Goal: Information Seeking & Learning: Learn about a topic

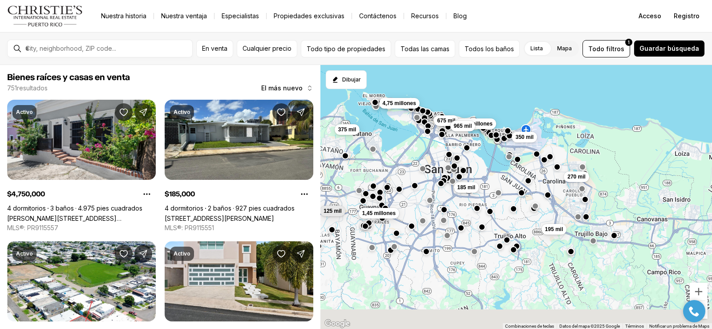
drag, startPoint x: 411, startPoint y: 279, endPoint x: 333, endPoint y: 190, distance: 118.3
click at [333, 190] on div "675 mil 270 mil 185 mil 195 mil 1,38 millones 350 mil 965 mil 1,45 millones 125…" at bounding box center [516, 197] width 392 height 264
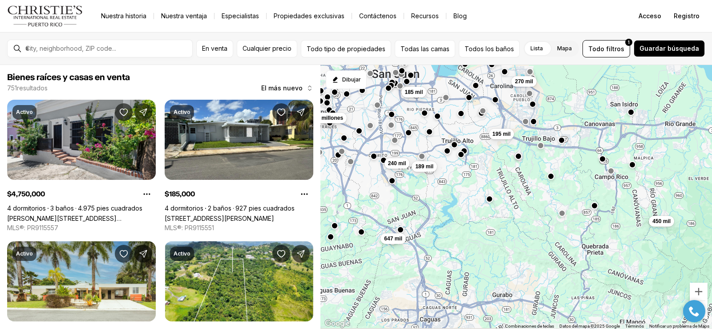
drag, startPoint x: 521, startPoint y: 282, endPoint x: 479, endPoint y: 191, distance: 99.4
click at [479, 191] on div "675 mil 270 mil 185 mil 195 mil 965 mil 1,45 millones 4,75 millones 375 mil 189…" at bounding box center [516, 197] width 392 height 264
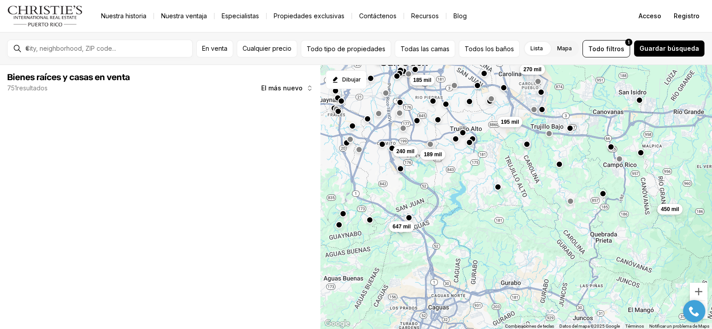
drag, startPoint x: 459, startPoint y: 247, endPoint x: 468, endPoint y: 233, distance: 16.2
click at [468, 233] on div "270 mil 185 mil 195 mil 189 mil 450 mil 240 mil 647 mil" at bounding box center [516, 197] width 392 height 264
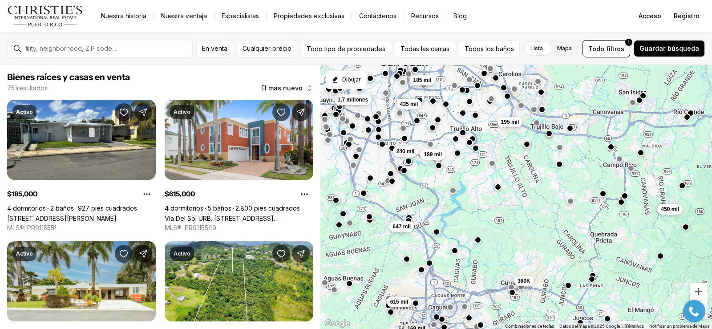
click at [435, 231] on button "button" at bounding box center [436, 231] width 7 height 7
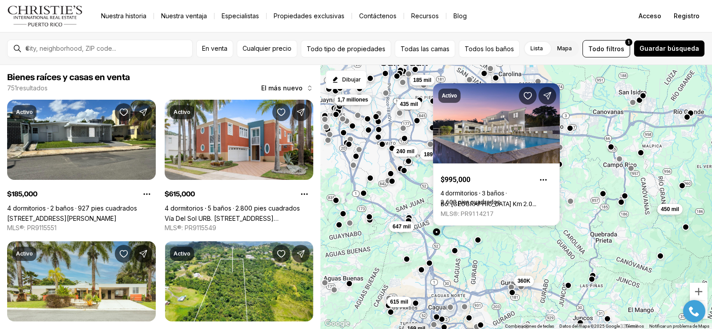
click at [408, 264] on div "185 mil 435 mil 195 mil 1,7 millones 189 mil 450 mil 240 mil 647 mil 360K 615 m…" at bounding box center [516, 197] width 392 height 264
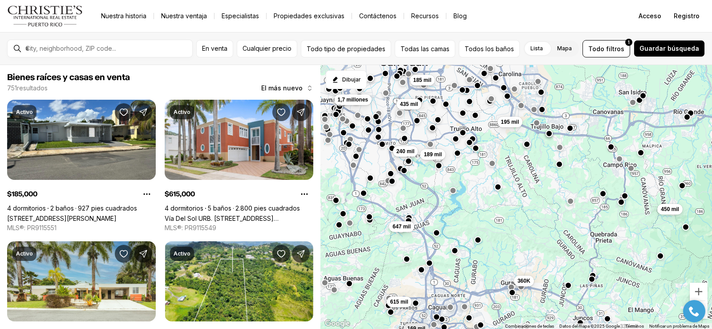
click at [408, 263] on div "185 mil 435 mil 195 mil 1,7 millones 189 mil 450 mil 240 mil 647 mil 360K 615 m…" at bounding box center [516, 197] width 392 height 264
click at [407, 257] on button "button" at bounding box center [406, 258] width 7 height 7
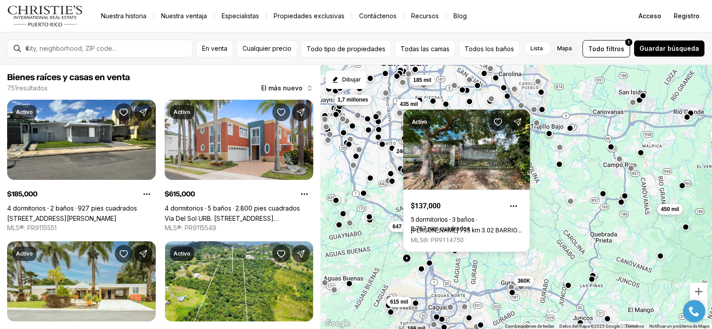
click at [420, 272] on button "button" at bounding box center [421, 268] width 7 height 7
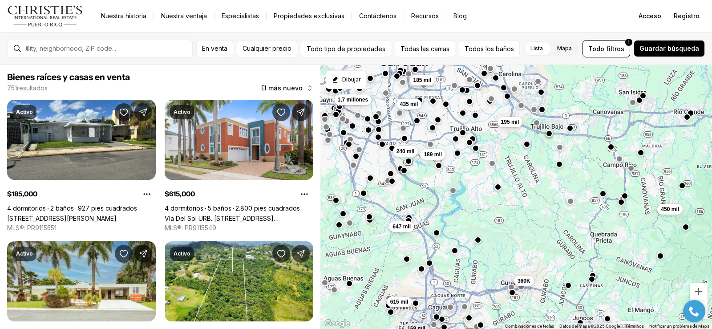
click at [420, 272] on button "button" at bounding box center [421, 268] width 7 height 7
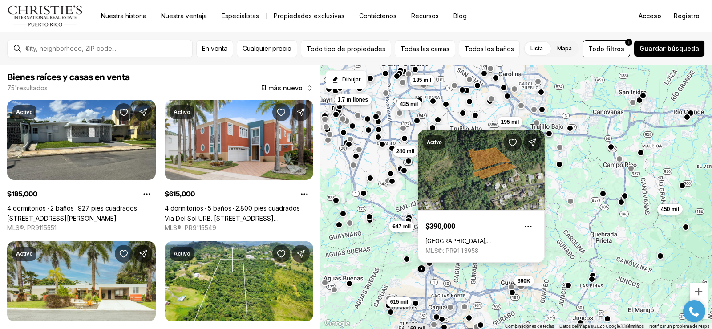
click at [428, 244] on link "ESTANCIAS DEL TURABO, CAGUAS PR, 00725" at bounding box center [482, 240] width 112 height 7
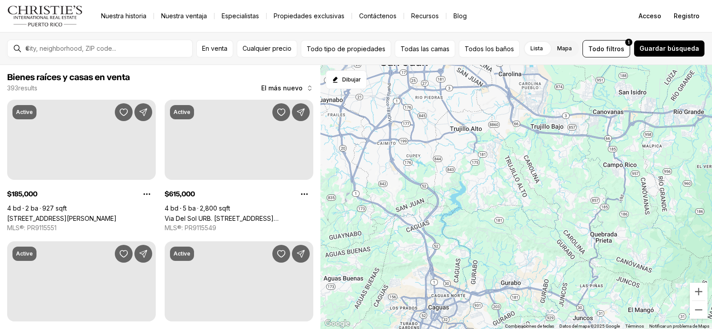
click at [186, 49] on input "text" at bounding box center [106, 49] width 163 height 8
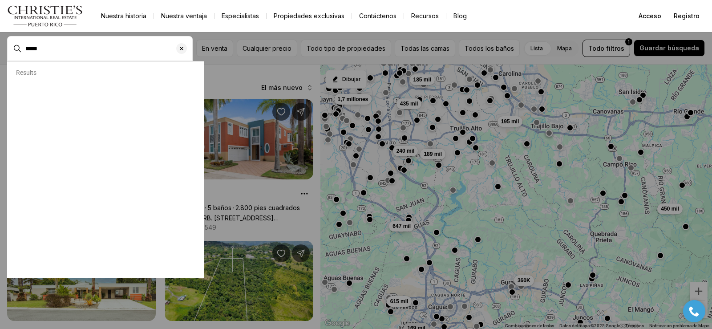
type input "*****"
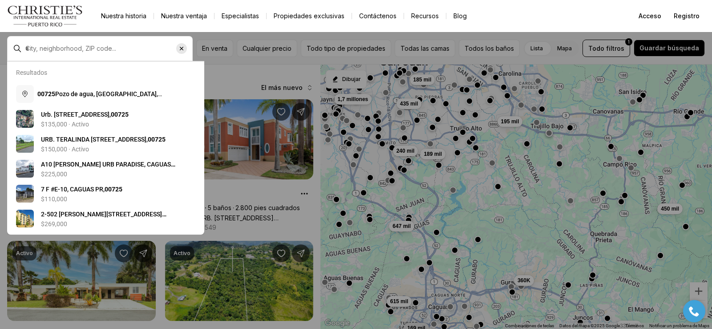
click at [185, 52] on icon "Borrar entrada de búsqueda" at bounding box center [181, 48] width 7 height 7
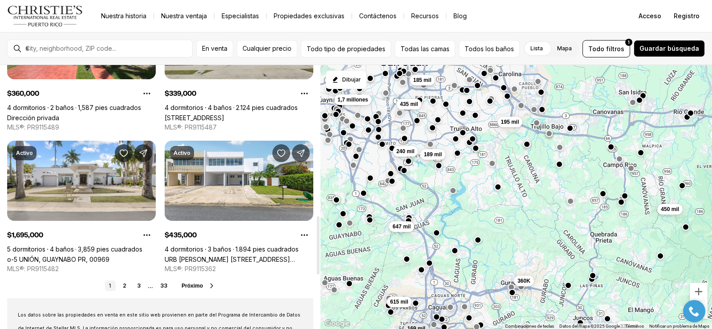
scroll to position [712, 0]
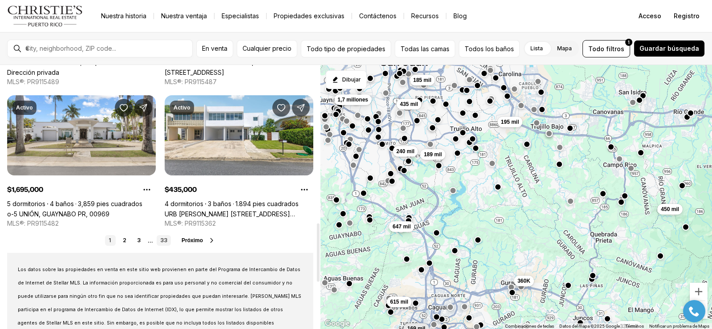
click at [186, 241] on font "Próximo" at bounding box center [192, 240] width 21 height 6
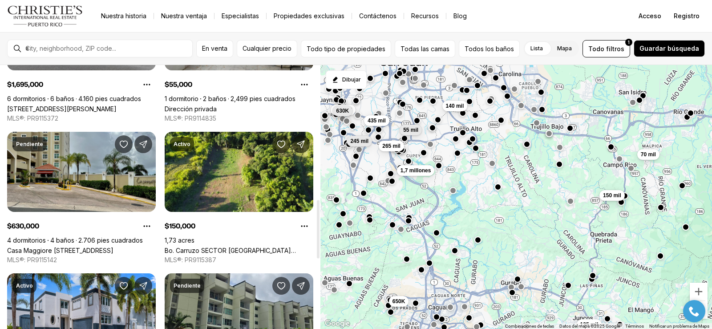
scroll to position [668, 0]
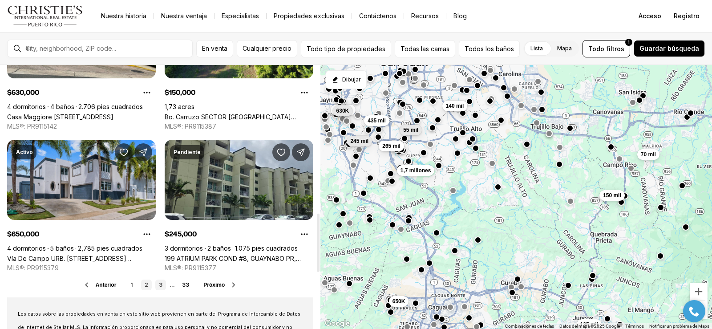
click at [157, 287] on link "3" at bounding box center [160, 285] width 11 height 11
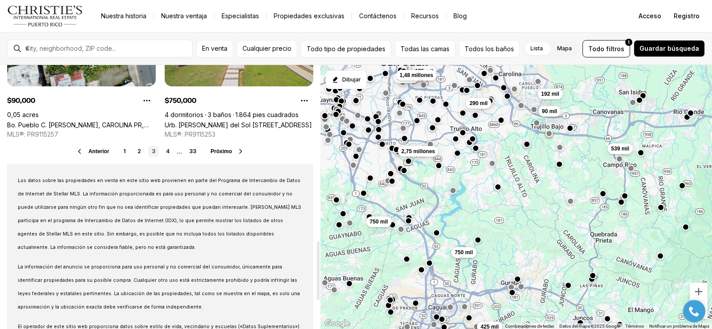
scroll to position [712, 0]
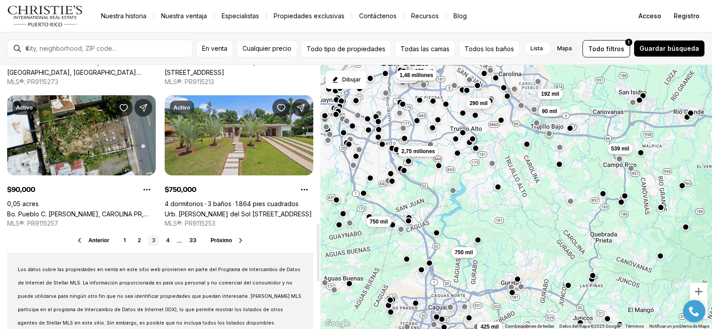
click at [228, 241] on font "Próximo" at bounding box center [221, 240] width 21 height 6
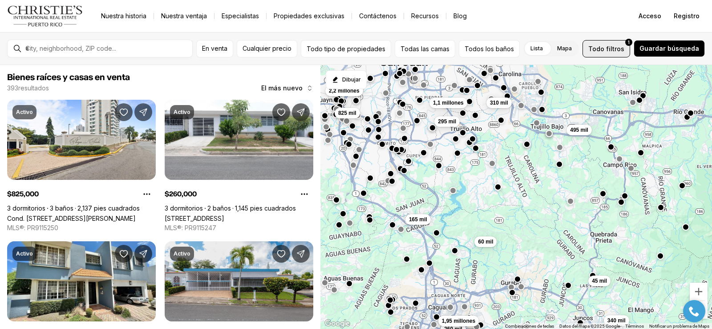
click at [620, 49] on font "filtros" at bounding box center [615, 49] width 18 height 8
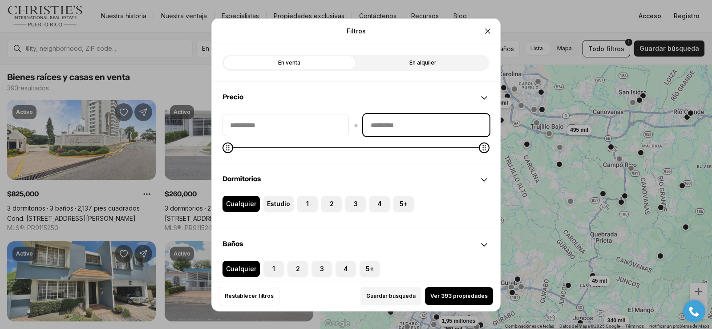
click at [422, 123] on input "precioMáximo" at bounding box center [427, 124] width 126 height 21
type input "********"
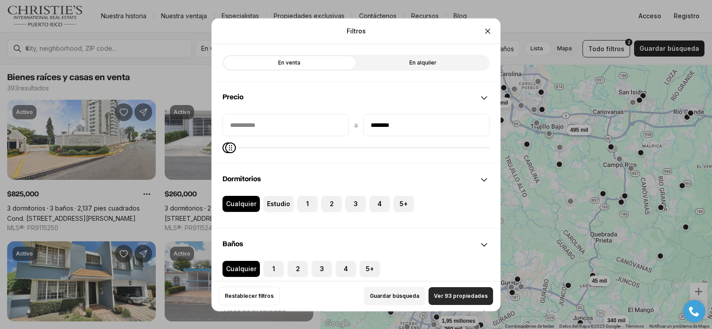
click at [450, 295] on font "Ver 93 propiedades" at bounding box center [461, 295] width 54 height 7
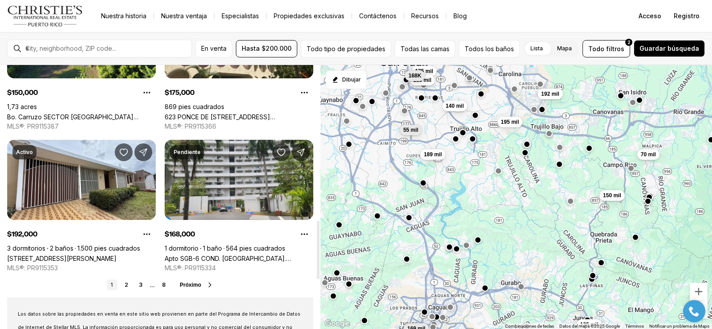
scroll to position [712, 0]
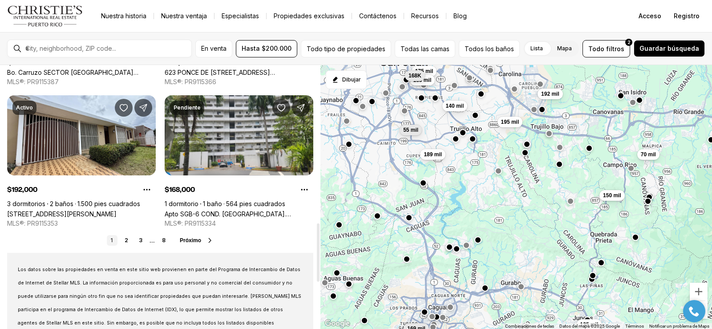
click at [191, 241] on font "Próximo" at bounding box center [190, 240] width 21 height 6
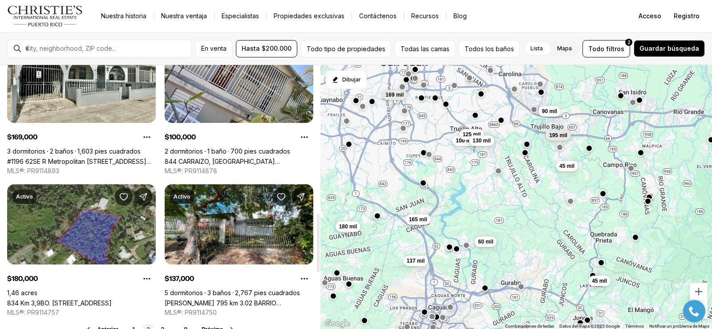
scroll to position [712, 0]
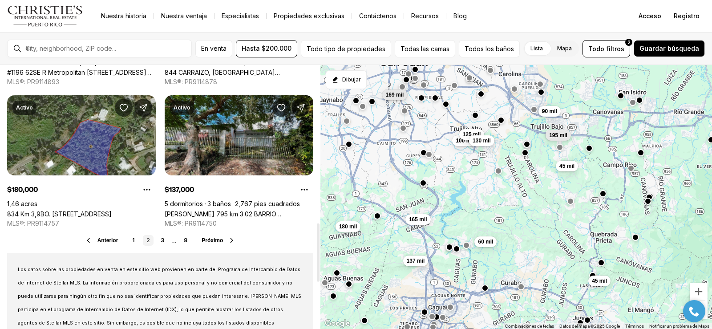
click at [255, 210] on link "Carr 795 km 3.02 BARRIO RIO CAÑAS, CAGUAS PR, 00725" at bounding box center [239, 214] width 149 height 8
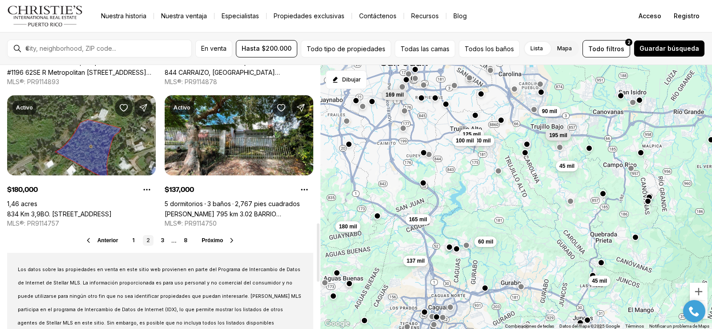
click at [211, 239] on font "Próximo" at bounding box center [212, 240] width 21 height 6
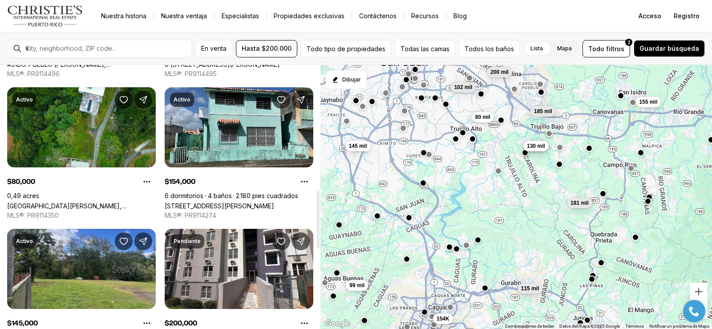
scroll to position [534, 0]
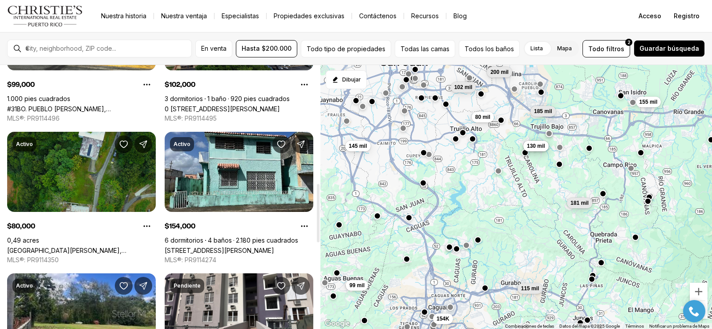
click at [48, 247] on link "SAN JUSTO, TRUJILLO ALTO PR, 00976" at bounding box center [81, 251] width 149 height 8
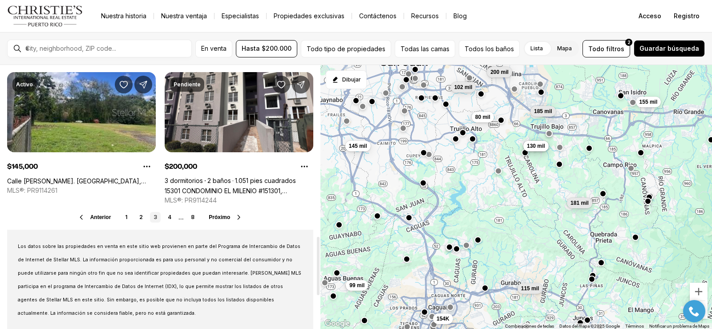
scroll to position [801, 0]
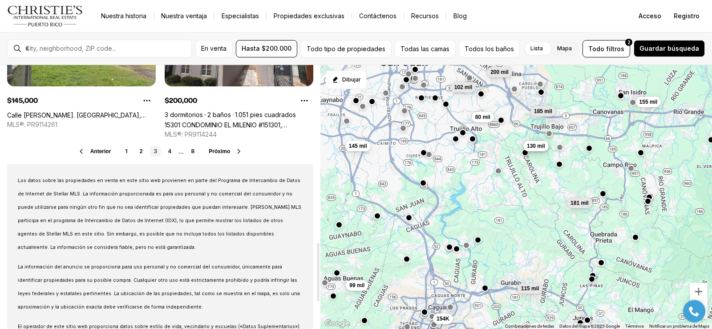
click at [215, 154] on font "Próximo" at bounding box center [219, 151] width 21 height 6
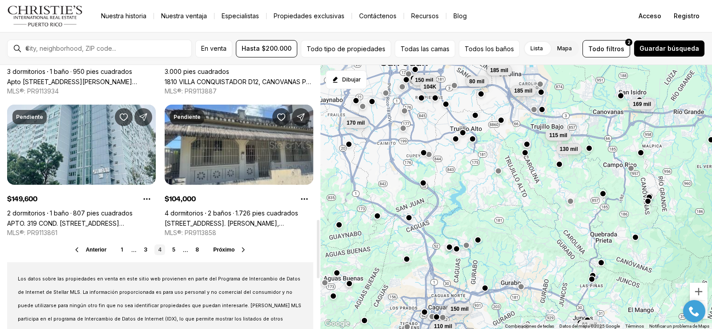
scroll to position [757, 0]
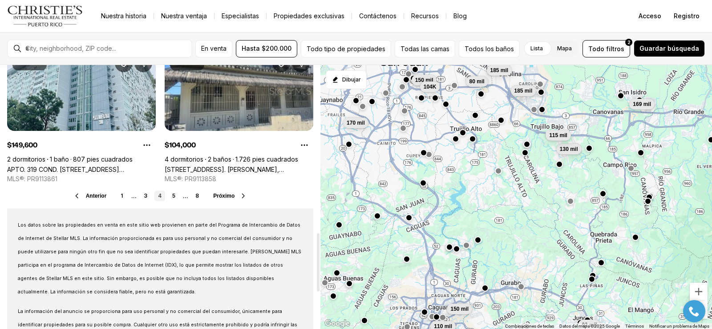
click at [222, 195] on font "Próximo" at bounding box center [223, 196] width 21 height 6
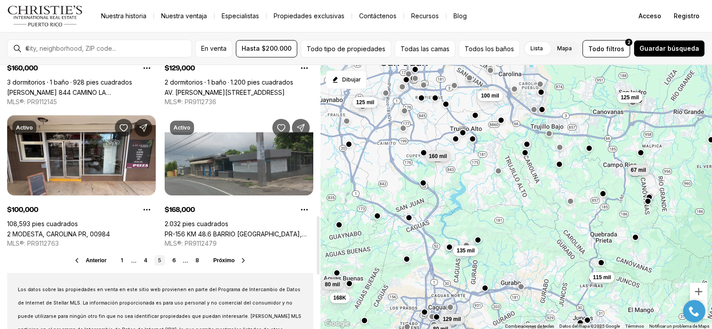
scroll to position [712, 0]
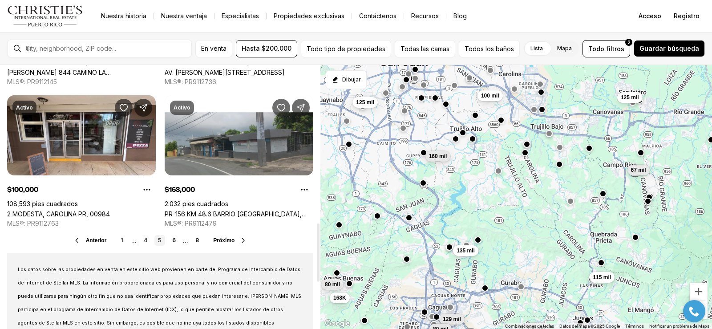
click at [219, 237] on font "Próximo" at bounding box center [223, 240] width 21 height 6
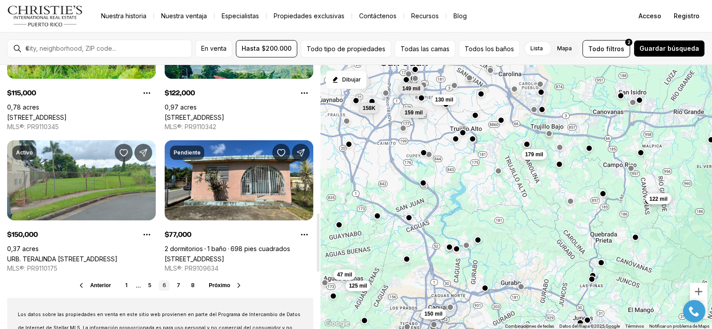
scroll to position [668, 0]
click at [220, 283] on font "Próximo" at bounding box center [219, 285] width 21 height 6
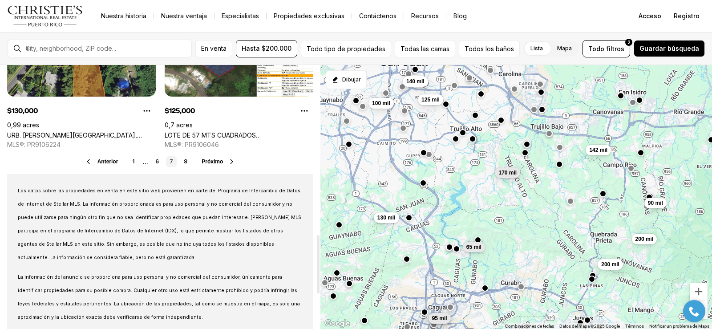
scroll to position [801, 0]
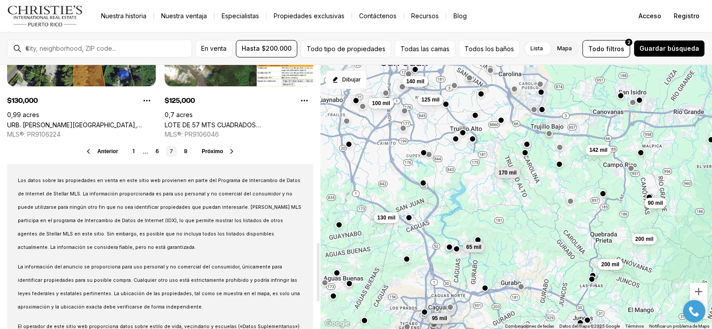
click at [216, 154] on font "Próximo" at bounding box center [212, 151] width 21 height 6
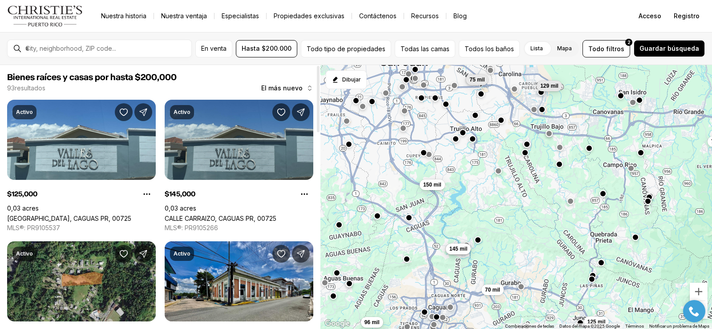
click at [233, 215] on link "CALLE CARRAIZO, CAGUAS PR, 00725" at bounding box center [221, 219] width 112 height 8
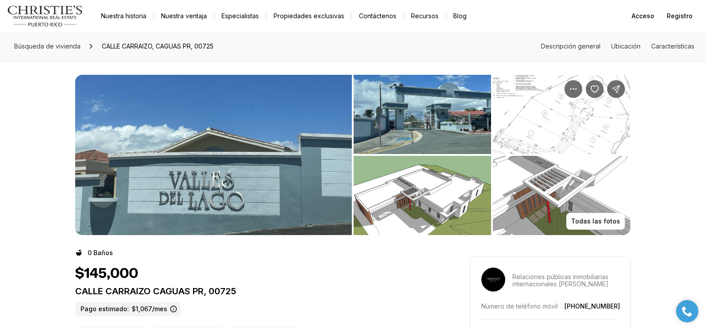
click at [413, 198] on img "Ver galería de imágenes" at bounding box center [423, 195] width 138 height 79
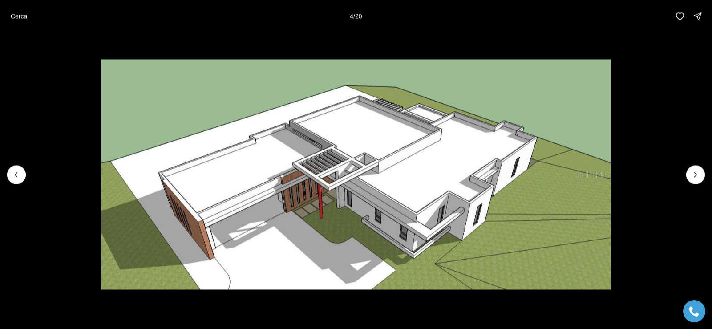
click at [347, 251] on img "4 de 20" at bounding box center [355, 174] width 509 height 230
click at [457, 197] on img "4 de 20" at bounding box center [355, 174] width 509 height 230
drag, startPoint x: 499, startPoint y: 253, endPoint x: 522, endPoint y: 209, distance: 50.0
click at [518, 213] on img "4 de 20" at bounding box center [355, 174] width 509 height 230
drag, startPoint x: 690, startPoint y: 181, endPoint x: 687, endPoint y: 176, distance: 5.8
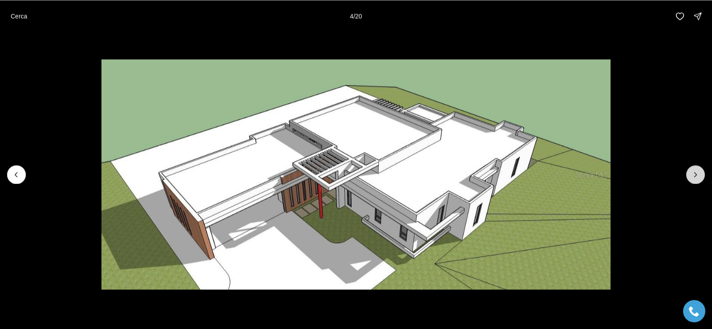
click at [689, 181] on button "Next slide" at bounding box center [695, 174] width 19 height 19
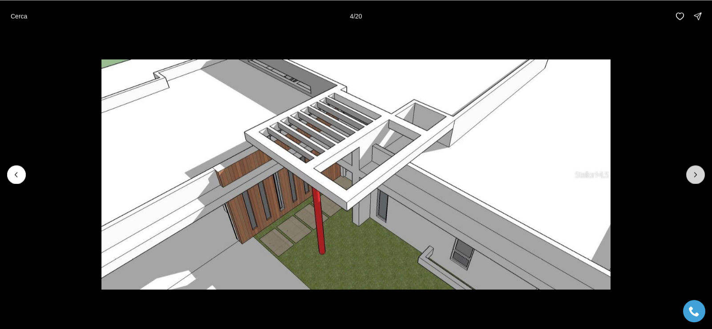
click at [694, 176] on icon "Next slide" at bounding box center [695, 174] width 9 height 9
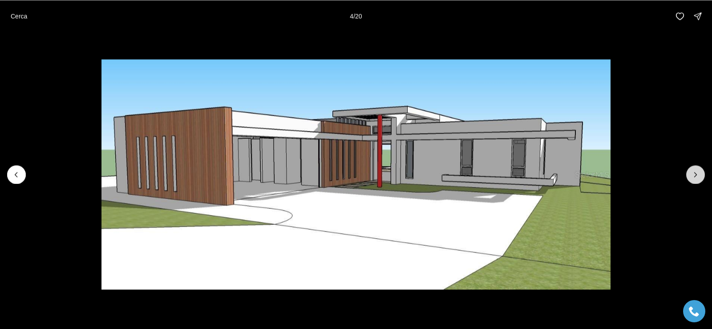
click at [688, 176] on button "Next slide" at bounding box center [695, 174] width 19 height 19
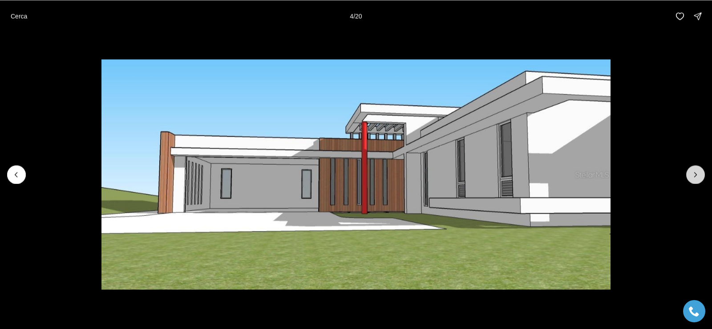
click at [688, 176] on button "Next slide" at bounding box center [695, 174] width 19 height 19
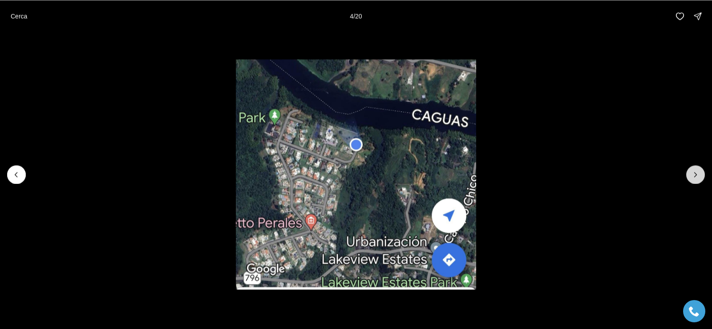
click at [688, 176] on button "Next slide" at bounding box center [695, 174] width 19 height 19
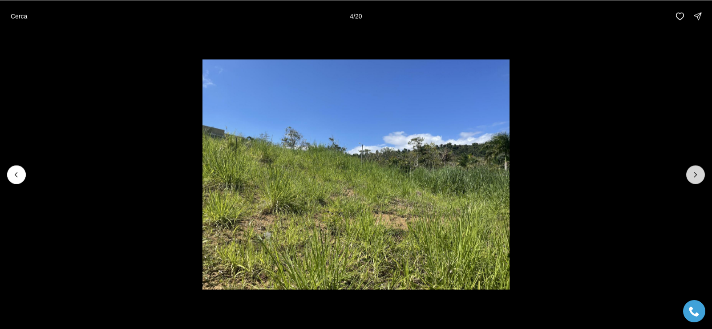
click at [688, 176] on button "Next slide" at bounding box center [695, 174] width 19 height 19
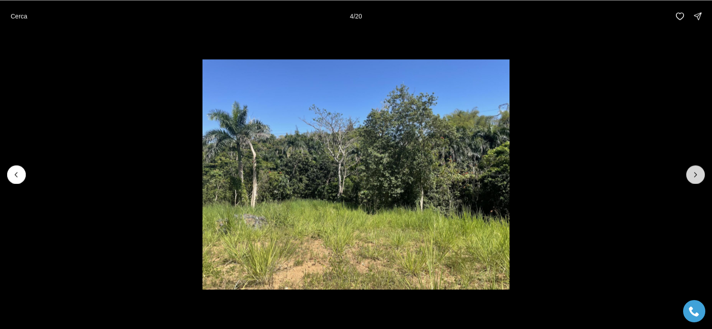
click at [688, 176] on button "Next slide" at bounding box center [695, 174] width 19 height 19
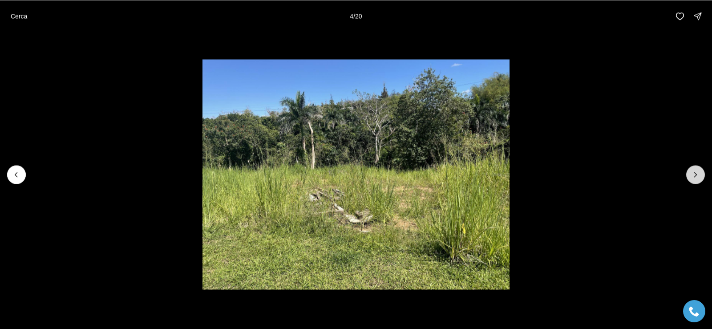
click at [688, 176] on button "Next slide" at bounding box center [695, 174] width 19 height 19
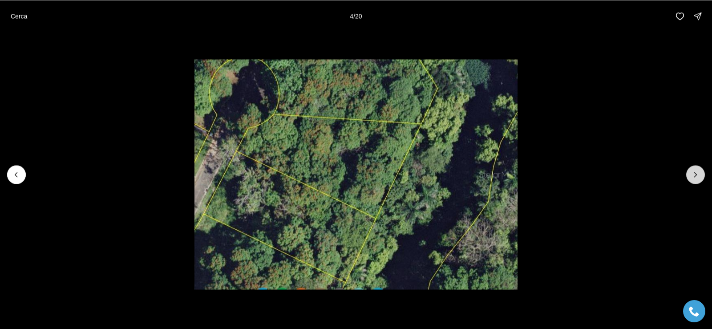
click at [688, 176] on button "Next slide" at bounding box center [695, 174] width 19 height 19
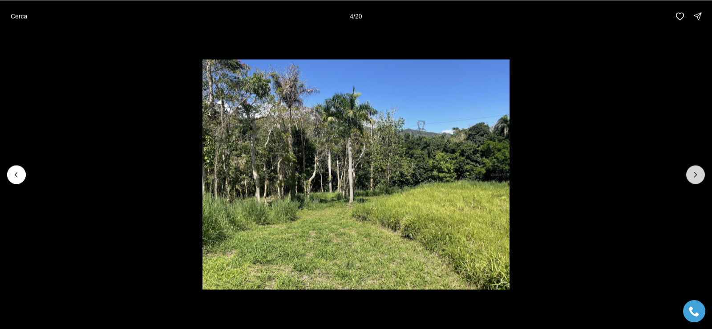
click at [688, 176] on button "Next slide" at bounding box center [695, 174] width 19 height 19
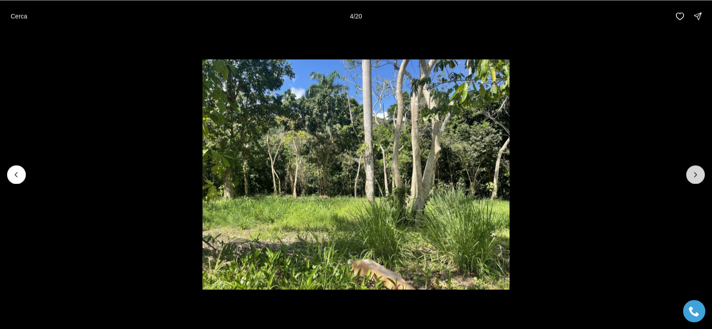
click at [688, 175] on button "Next slide" at bounding box center [695, 174] width 19 height 19
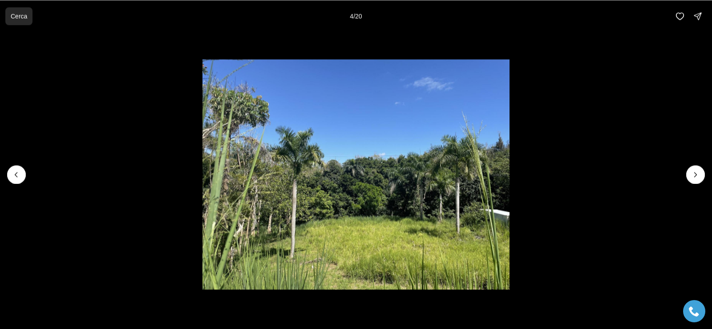
click at [24, 17] on font "Cerca" at bounding box center [19, 15] width 16 height 7
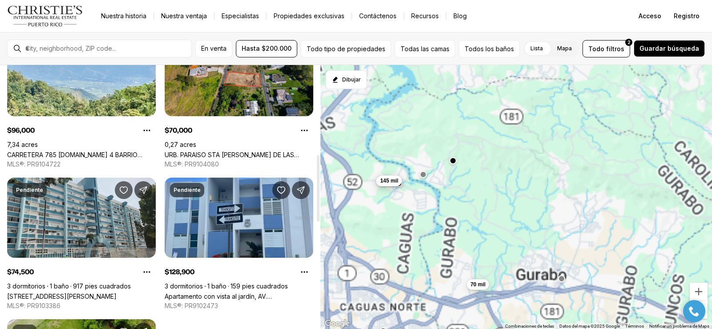
scroll to position [356, 0]
